Goal: Information Seeking & Learning: Learn about a topic

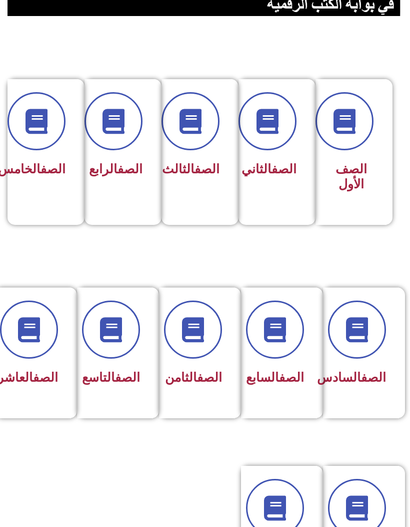
scroll to position [195, 0]
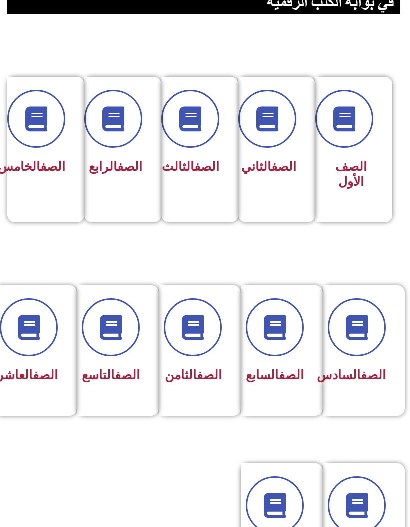
click at [371, 382] on span "الصف السادس" at bounding box center [351, 374] width 69 height 15
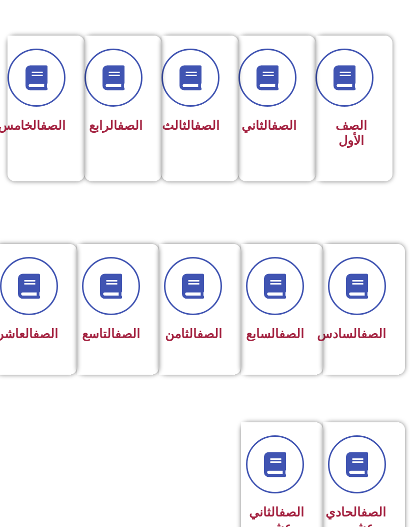
click at [33, 102] on span at bounding box center [37, 78] width 58 height 58
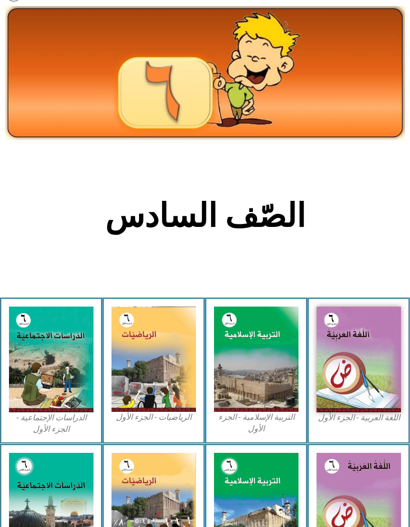
scroll to position [85, 0]
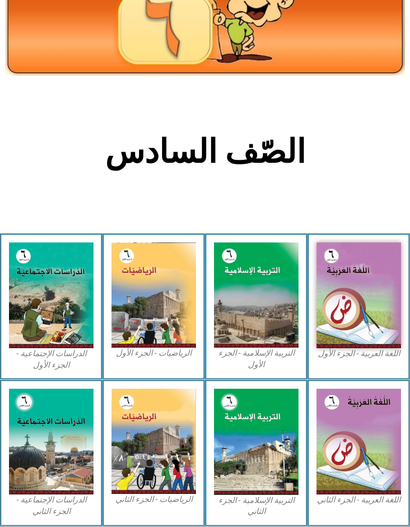
click at [376, 313] on img at bounding box center [359, 296] width 85 height 106
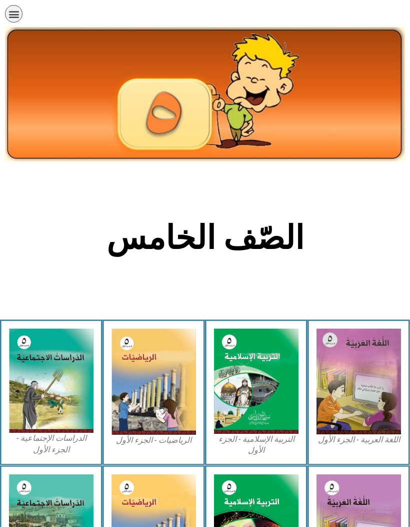
click at [377, 389] on img at bounding box center [359, 381] width 85 height 106
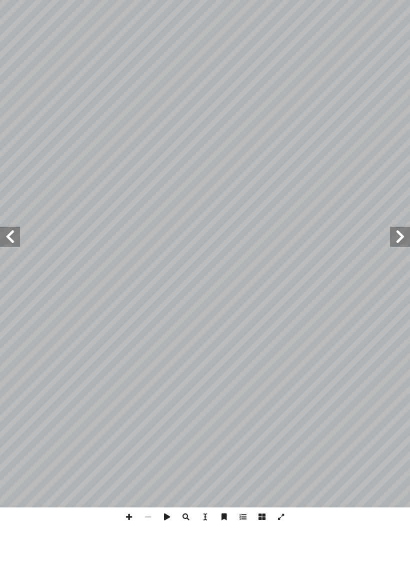
click at [14, 266] on span at bounding box center [10, 276] width 20 height 20
click at [7, 266] on span at bounding box center [10, 276] width 20 height 20
click at [6, 266] on span at bounding box center [10, 276] width 20 height 20
click at [5, 266] on span at bounding box center [10, 276] width 20 height 20
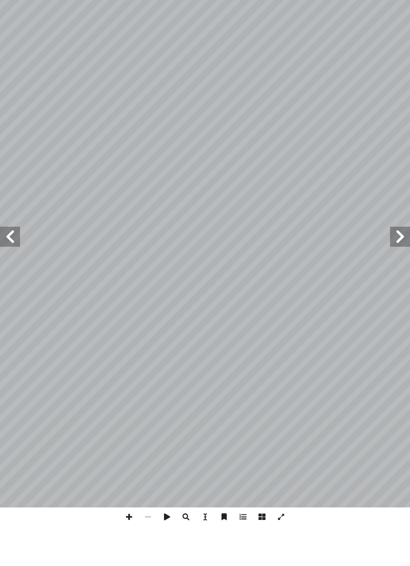
click at [10, 266] on span at bounding box center [10, 276] width 20 height 20
click at [391, 266] on span at bounding box center [400, 276] width 20 height 20
click at [399, 266] on span at bounding box center [400, 276] width 20 height 20
